Goal: Information Seeking & Learning: Learn about a topic

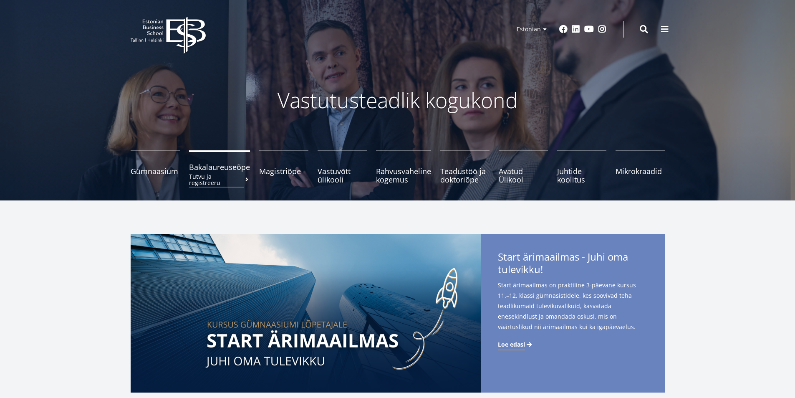
click at [211, 167] on span "Bakalaureuseõpe Tutvu ja registreeru" at bounding box center [219, 167] width 61 height 8
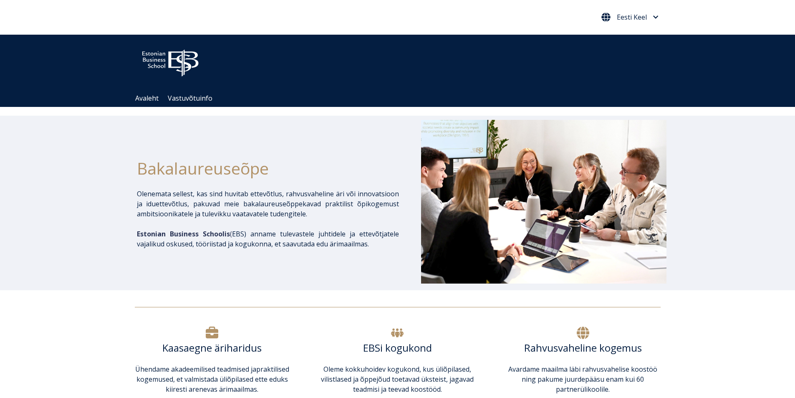
drag, startPoint x: 0, startPoint y: 0, endPoint x: 624, endPoint y: 11, distance: 623.8
click at [624, 11] on button "Eesti Keel" at bounding box center [629, 16] width 61 height 13
click at [629, 55] on link "Eesti Keel" at bounding box center [628, 56] width 47 height 13
click at [629, 37] on link "English" at bounding box center [628, 34] width 47 height 13
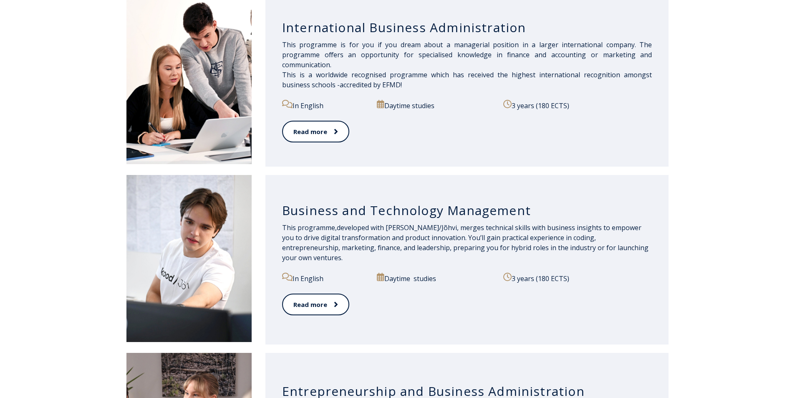
scroll to position [626, 0]
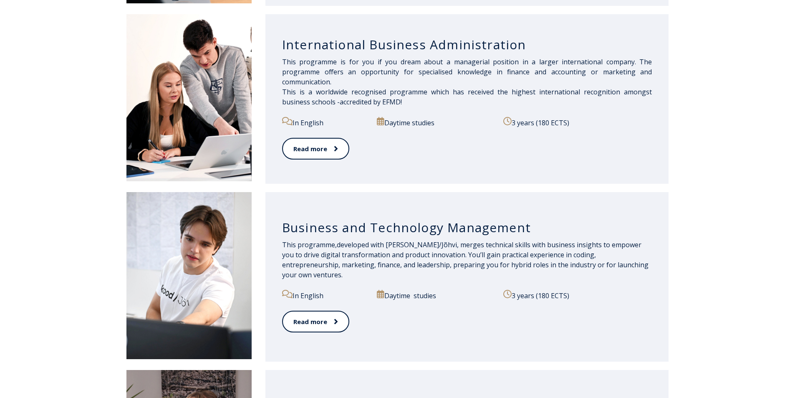
click at [330, 40] on h3 "International Business Administration" at bounding box center [467, 45] width 370 height 16
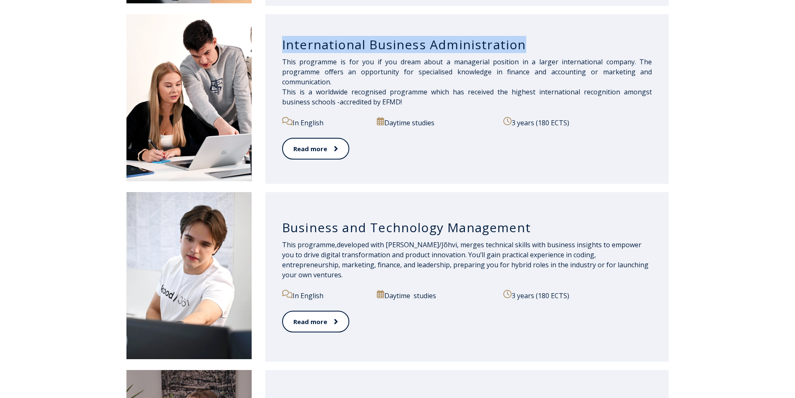
click at [330, 40] on h3 "International Business Administration" at bounding box center [467, 45] width 370 height 16
copy div "International Business Administration"
